Goal: Task Accomplishment & Management: Use online tool/utility

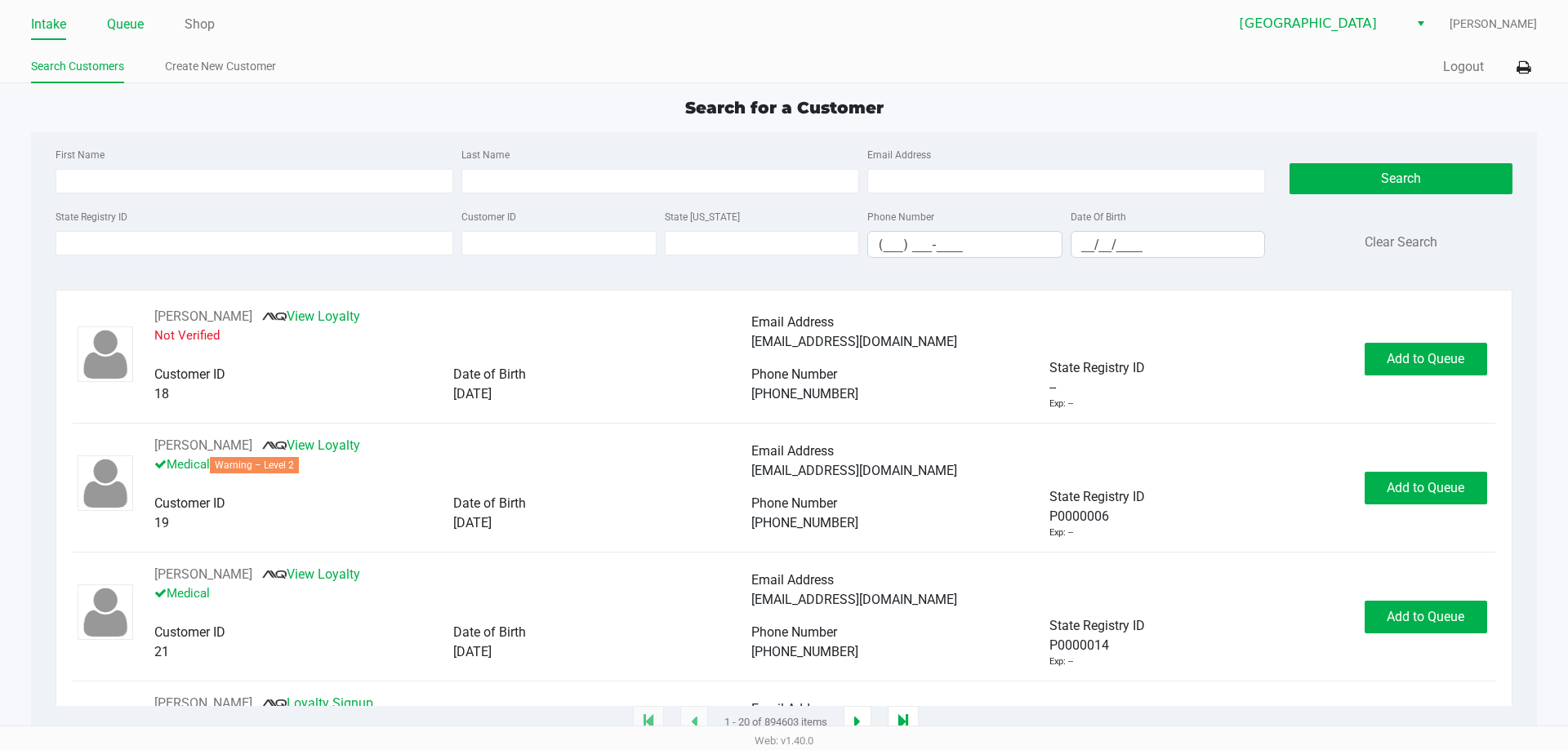
click at [114, 25] on link "Queue" at bounding box center [125, 24] width 37 height 22
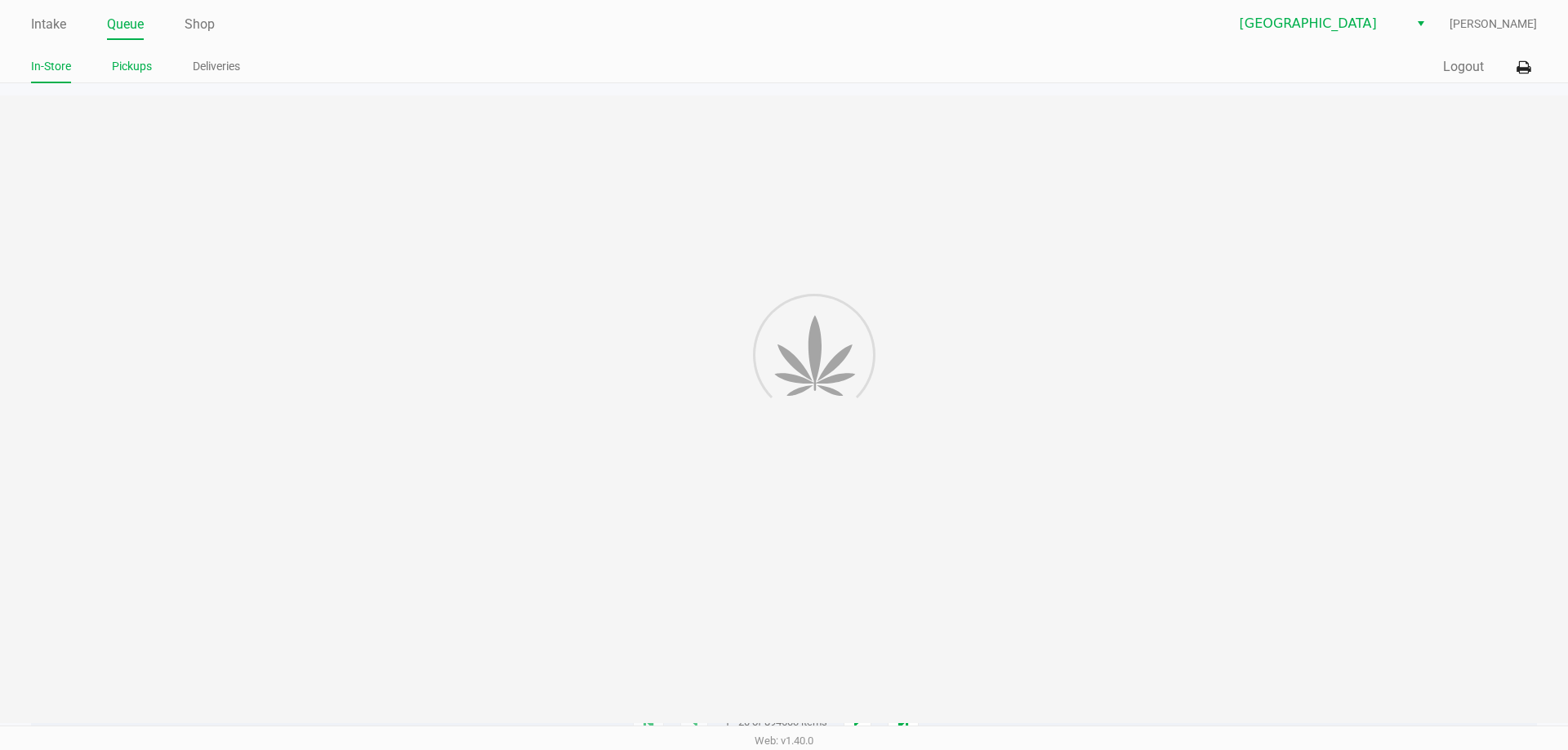
click at [128, 58] on link "Pickups" at bounding box center [131, 67] width 40 height 21
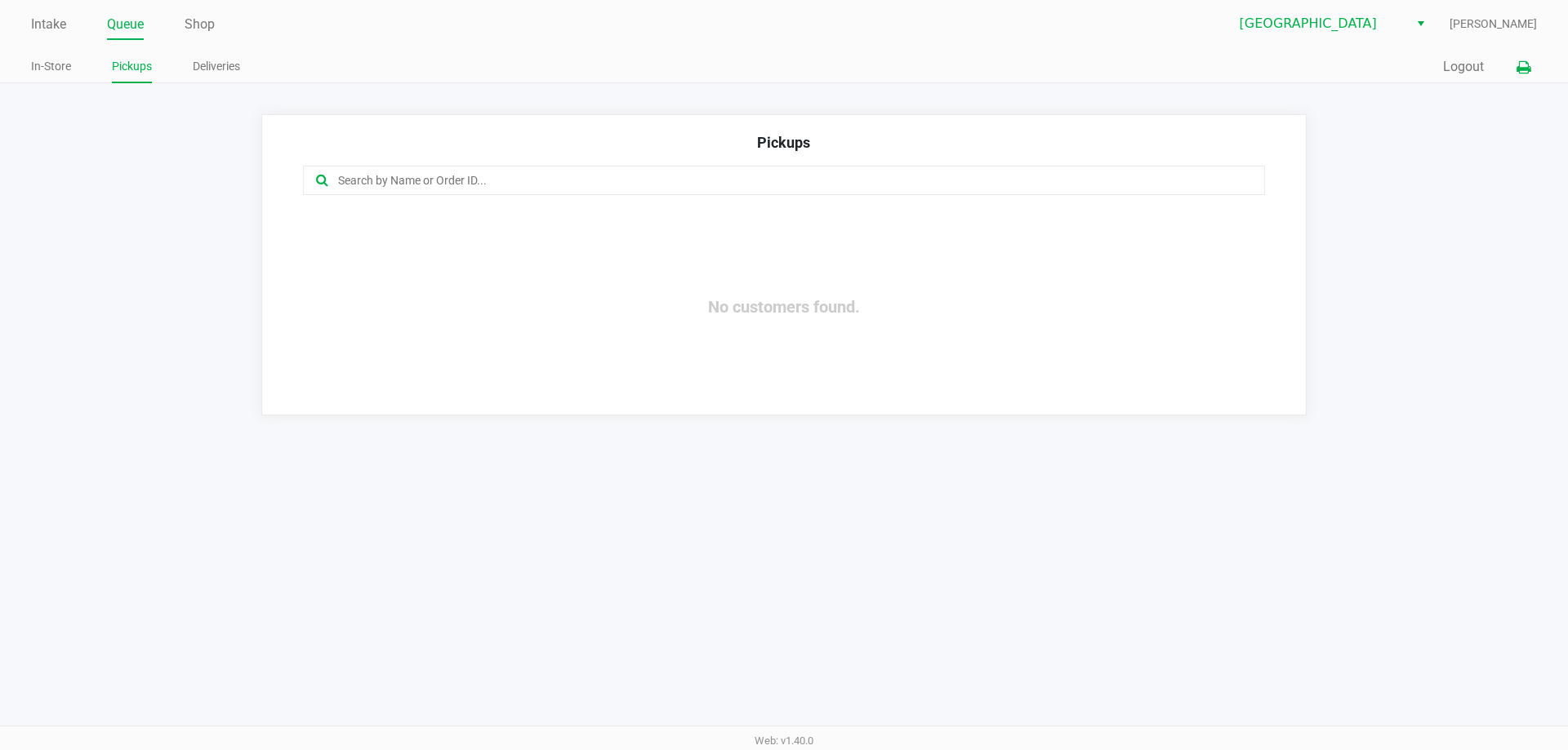
click at [1527, 71] on icon at bounding box center [1523, 67] width 14 height 11
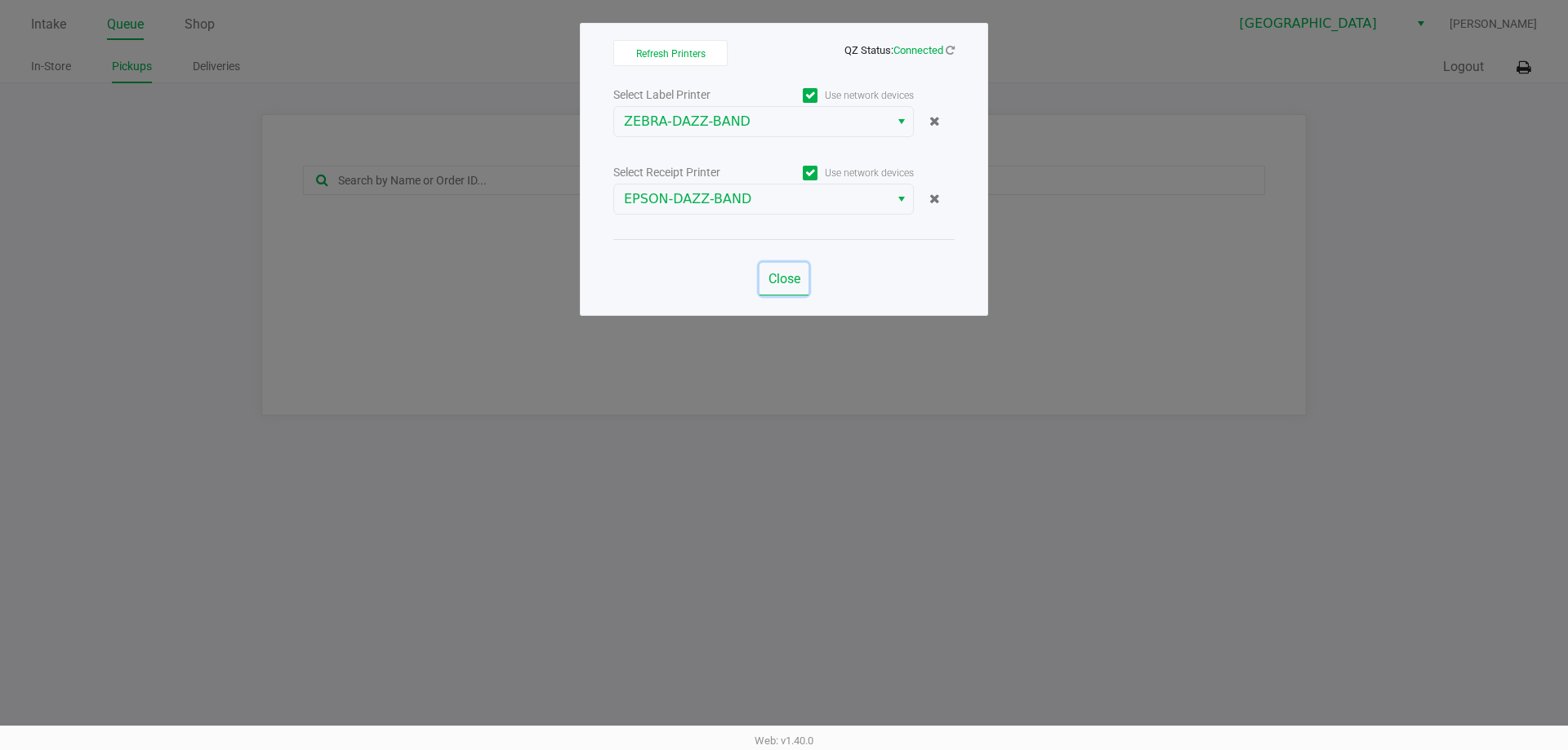
click at [765, 273] on button "Close" at bounding box center [784, 279] width 49 height 33
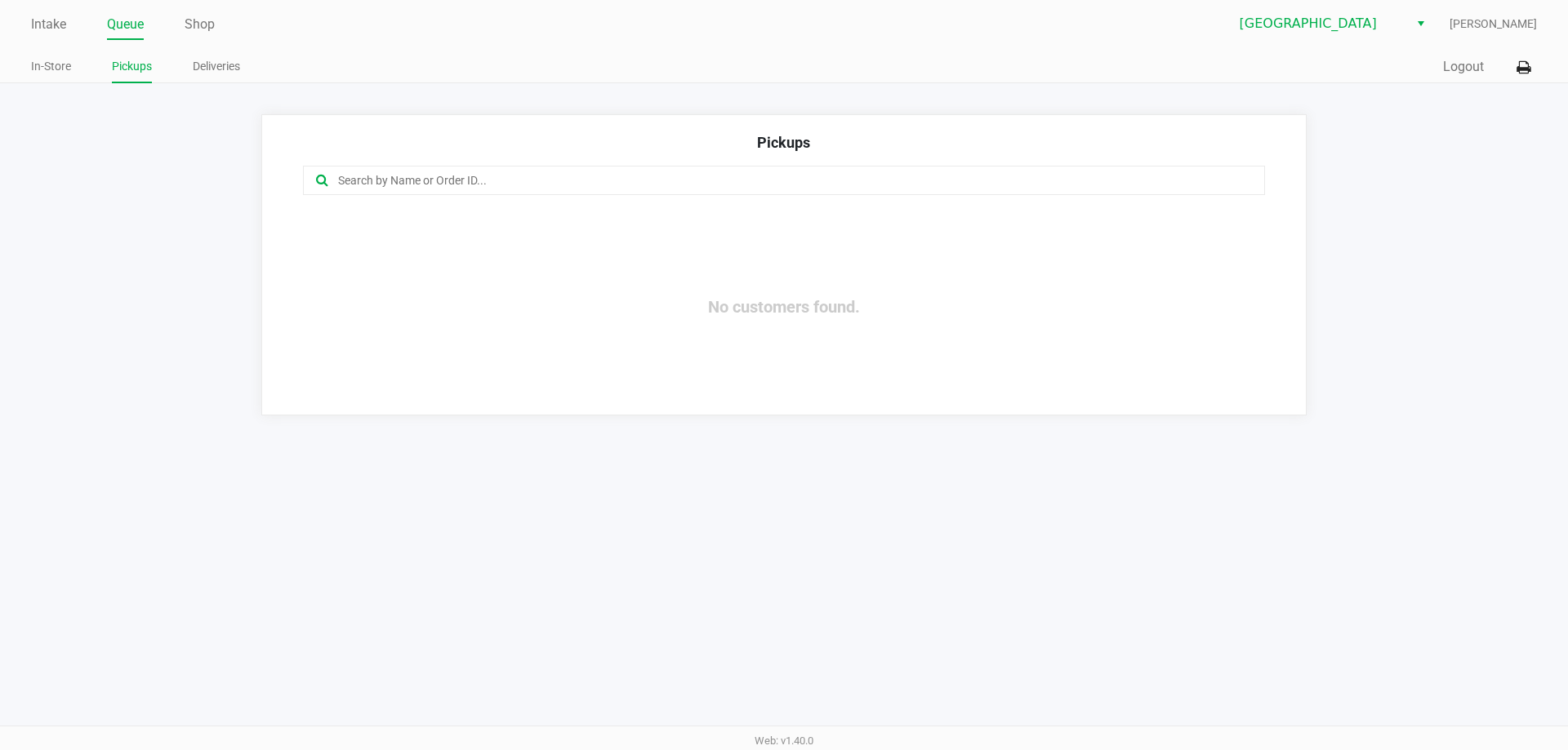
click at [1300, 240] on div "Pickups No customers found." at bounding box center [783, 264] width 1045 height 301
click at [206, 22] on link "Shop" at bounding box center [199, 24] width 30 height 22
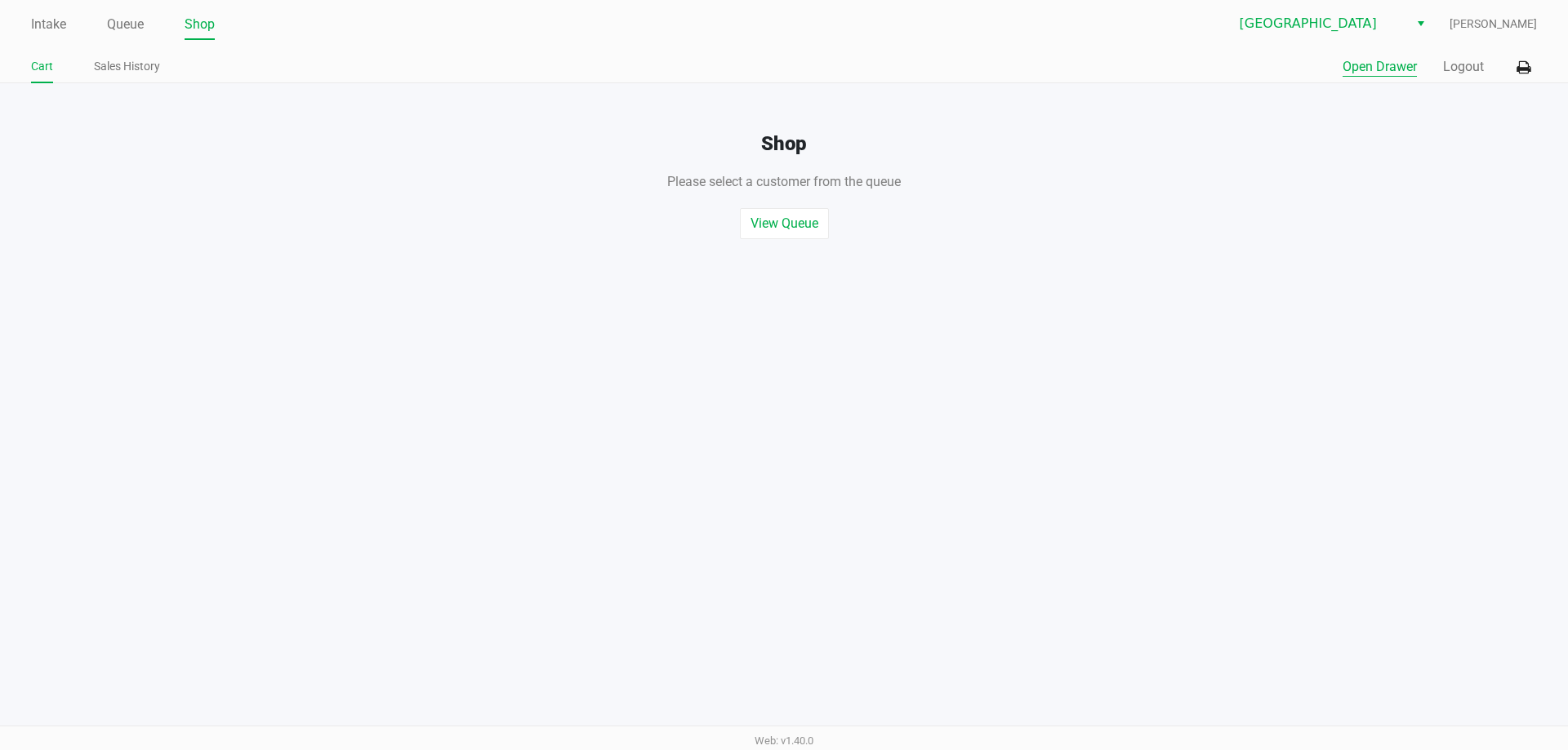
click at [1378, 65] on button "Open Drawer" at bounding box center [1380, 67] width 74 height 20
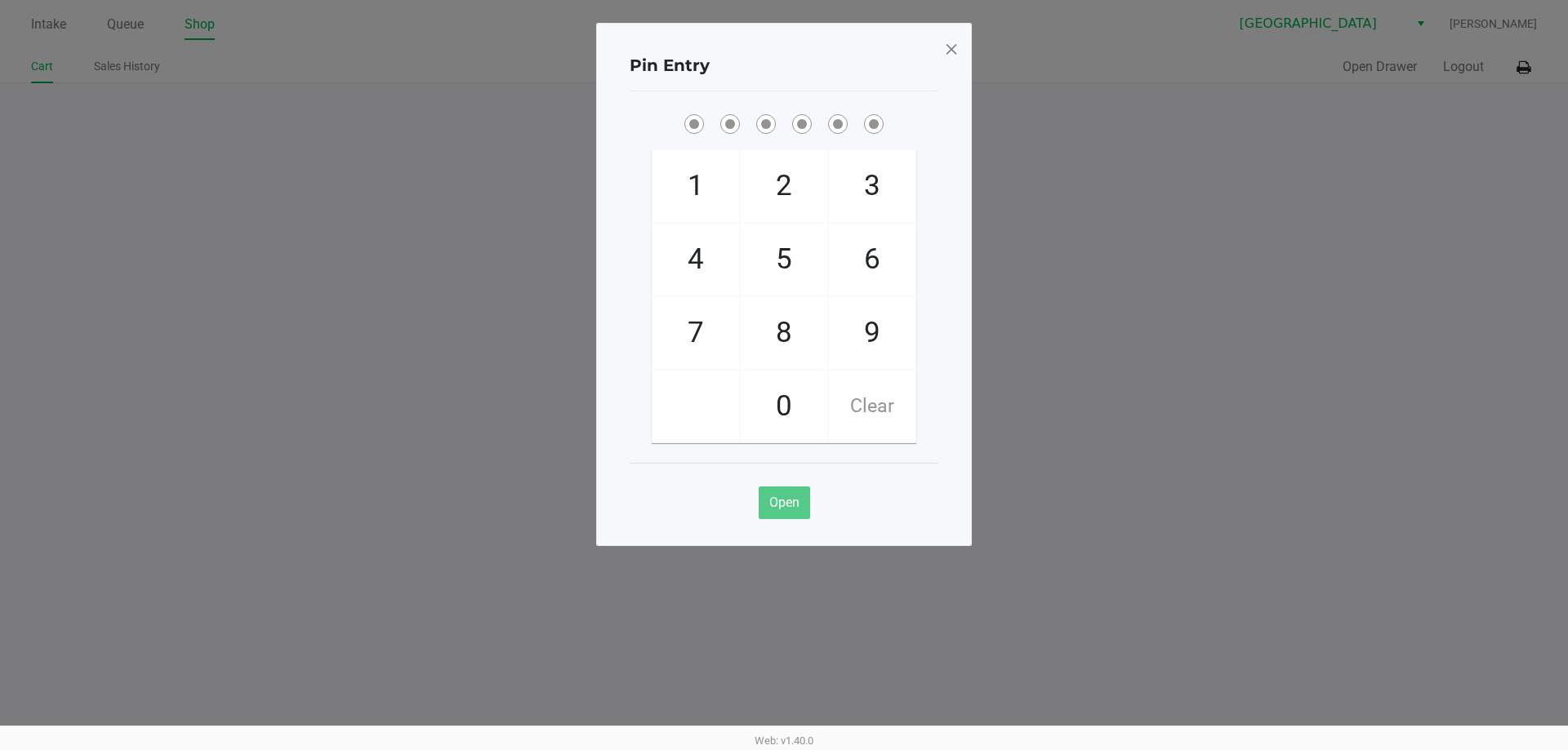
click at [883, 334] on span "9" at bounding box center [872, 333] width 86 height 72
checkbox input "true"
drag, startPoint x: 778, startPoint y: 416, endPoint x: 778, endPoint y: 298, distance: 118.0
click at [778, 415] on span "0" at bounding box center [784, 406] width 86 height 72
checkbox input "true"
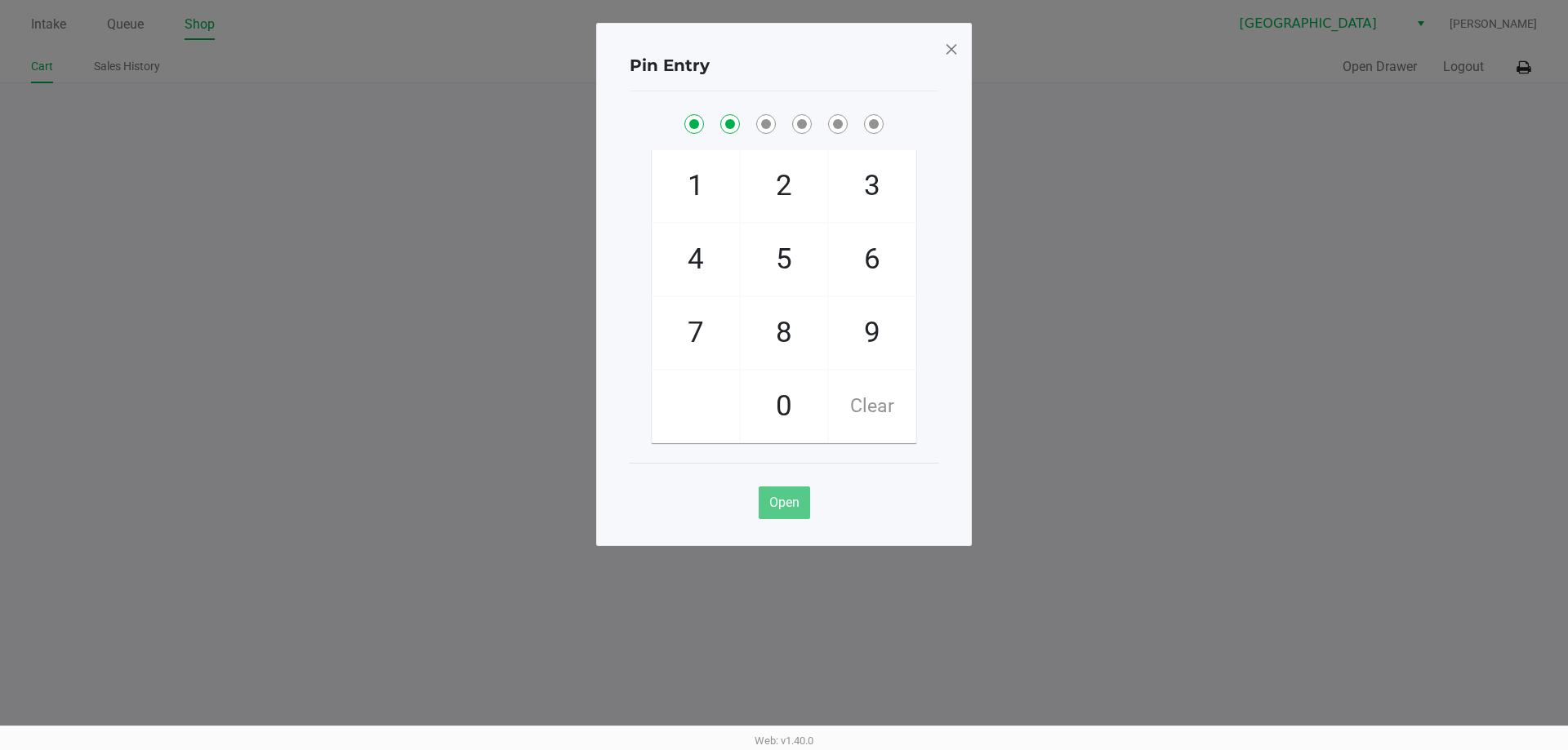
click at [781, 274] on span "5" at bounding box center [784, 259] width 86 height 72
checkbox input "true"
click at [896, 175] on span "3" at bounding box center [872, 186] width 86 height 72
checkbox input "true"
click at [829, 352] on span "9" at bounding box center [872, 333] width 86 height 72
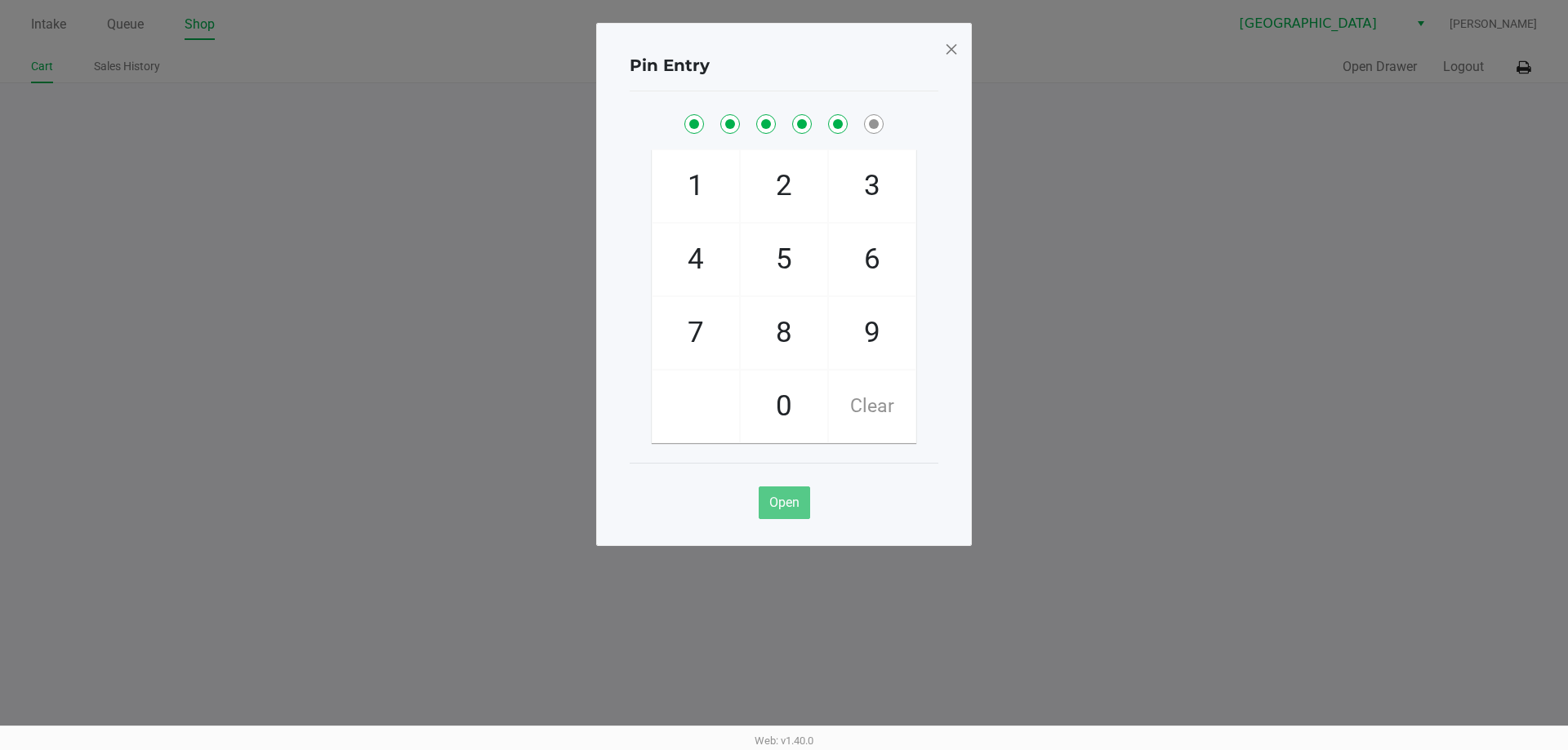
checkbox input "true"
click at [781, 424] on span "0" at bounding box center [784, 406] width 86 height 72
checkbox input "true"
